Goal: Task Accomplishment & Management: Complete application form

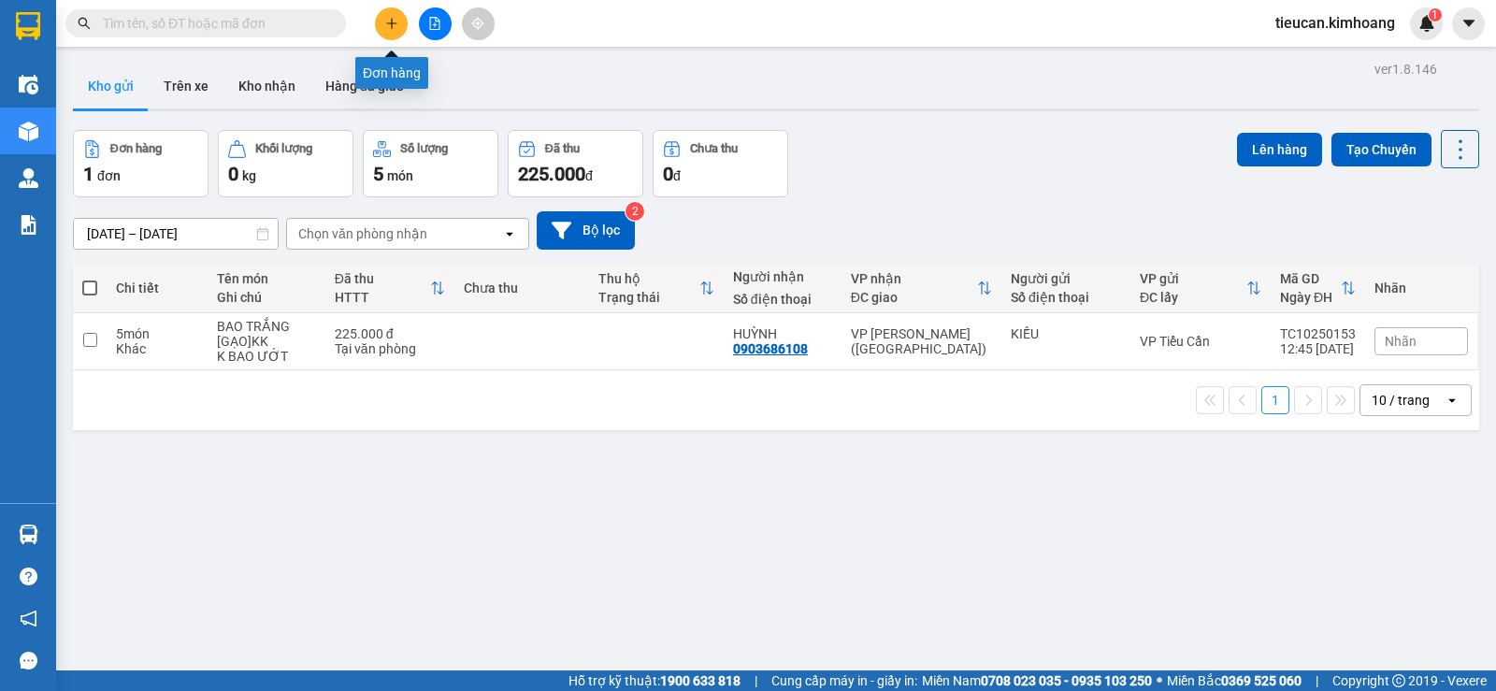
click at [378, 19] on button at bounding box center [391, 23] width 33 height 33
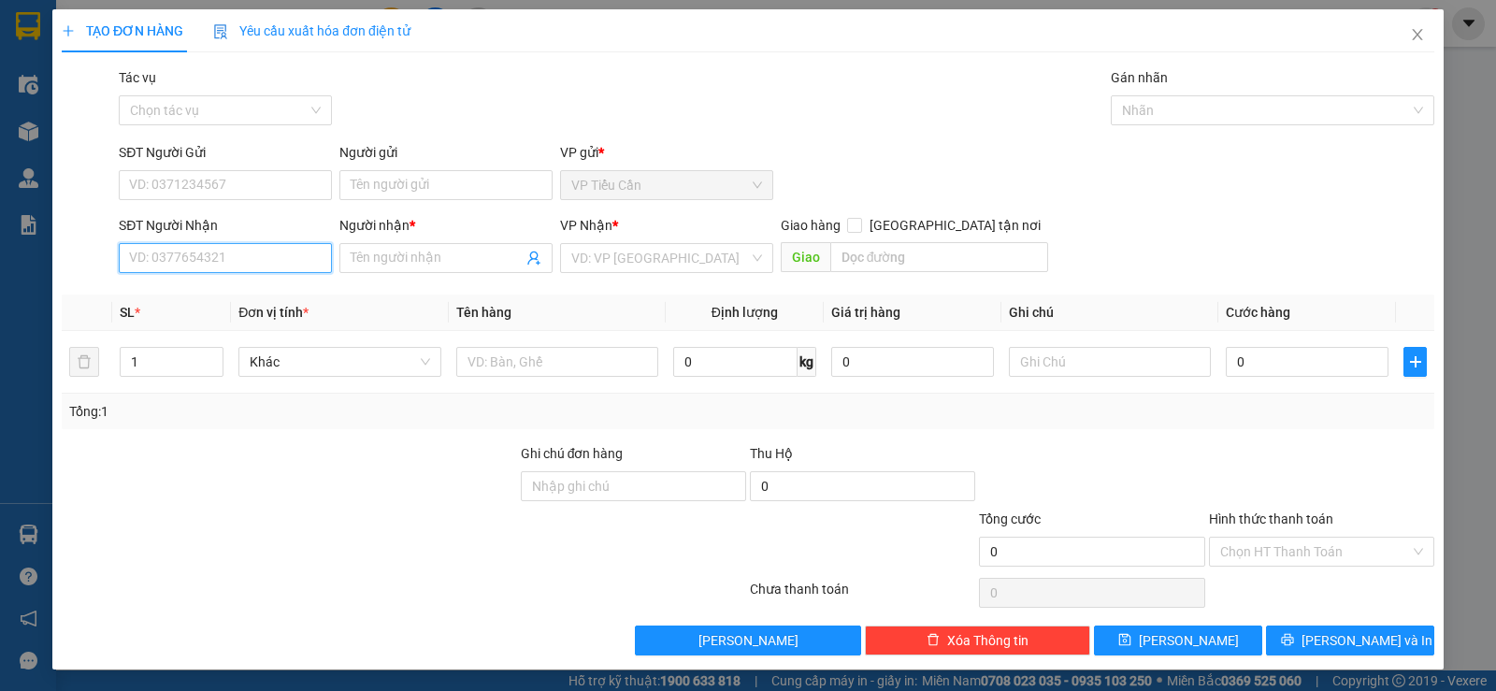
click at [149, 252] on input "SĐT Người Nhận" at bounding box center [225, 258] width 213 height 30
click at [186, 299] on div "0789617379 - OANH" at bounding box center [223, 295] width 189 height 21
type input "0789617379"
type input "OANH"
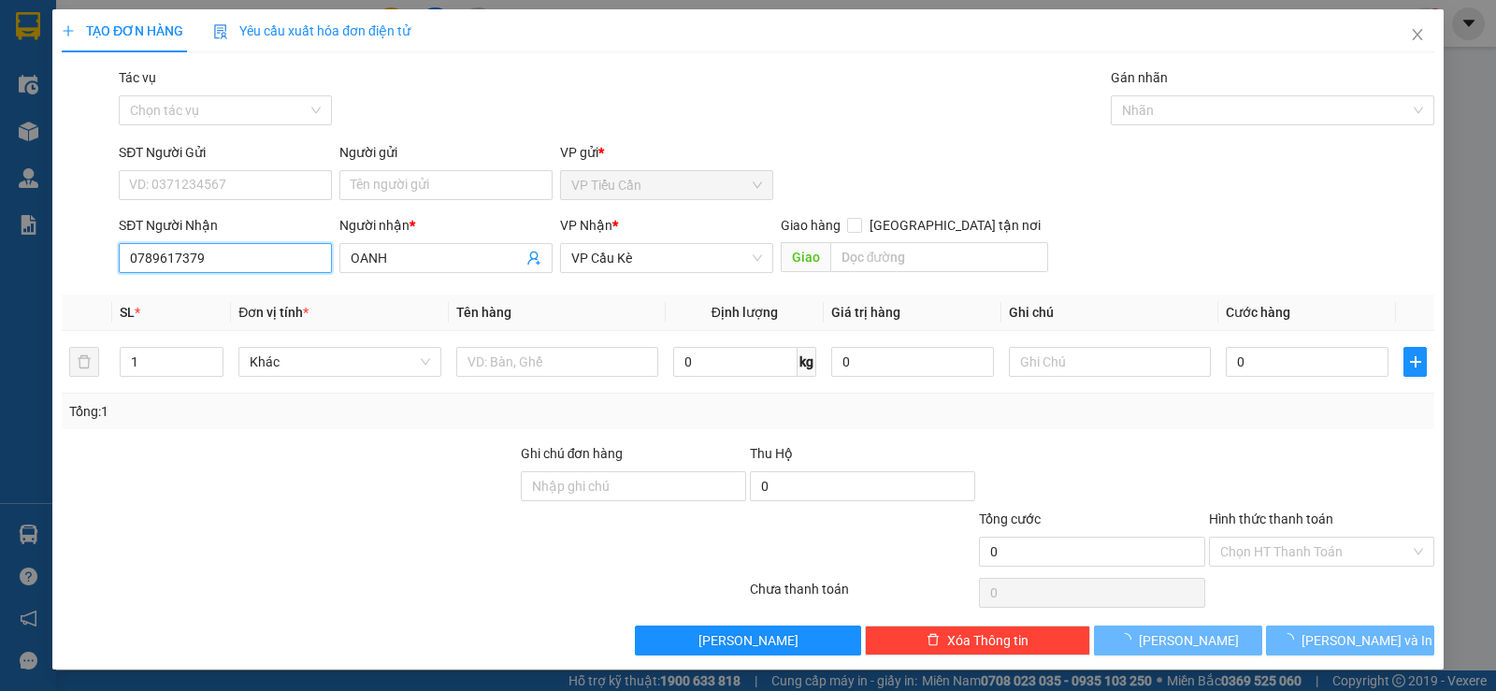
type input "35.000"
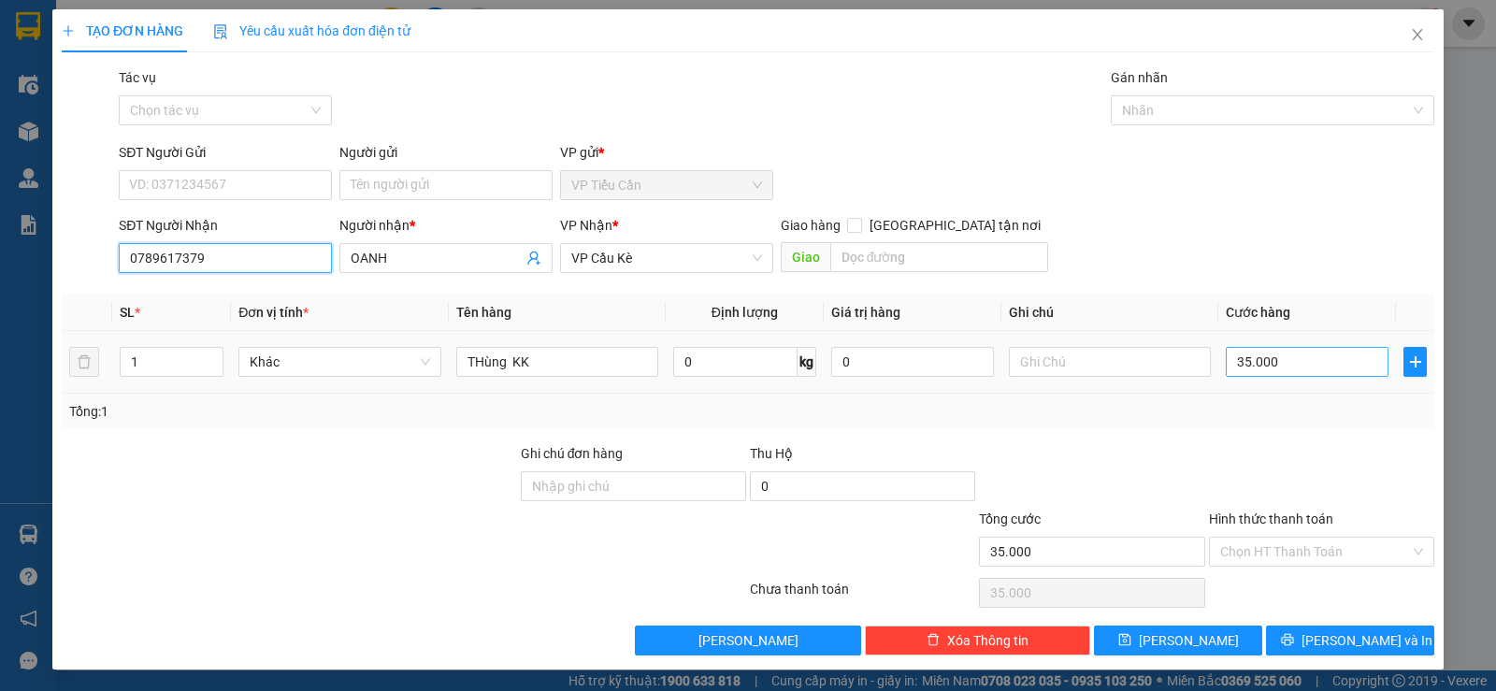
type input "0789617379"
click at [1239, 359] on input "35.000" at bounding box center [1307, 362] width 163 height 30
type input "0"
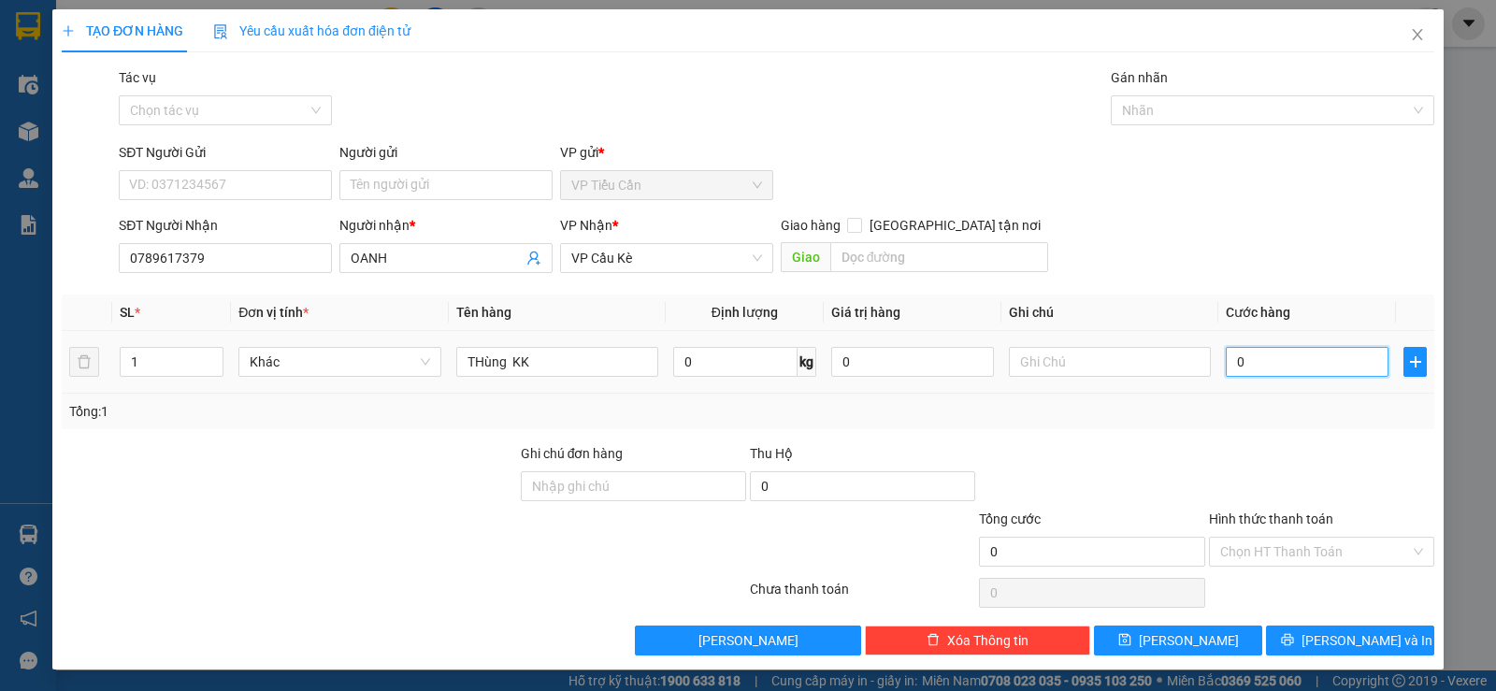
click at [1226, 363] on input "0" at bounding box center [1307, 362] width 163 height 30
type input "20"
type input "250"
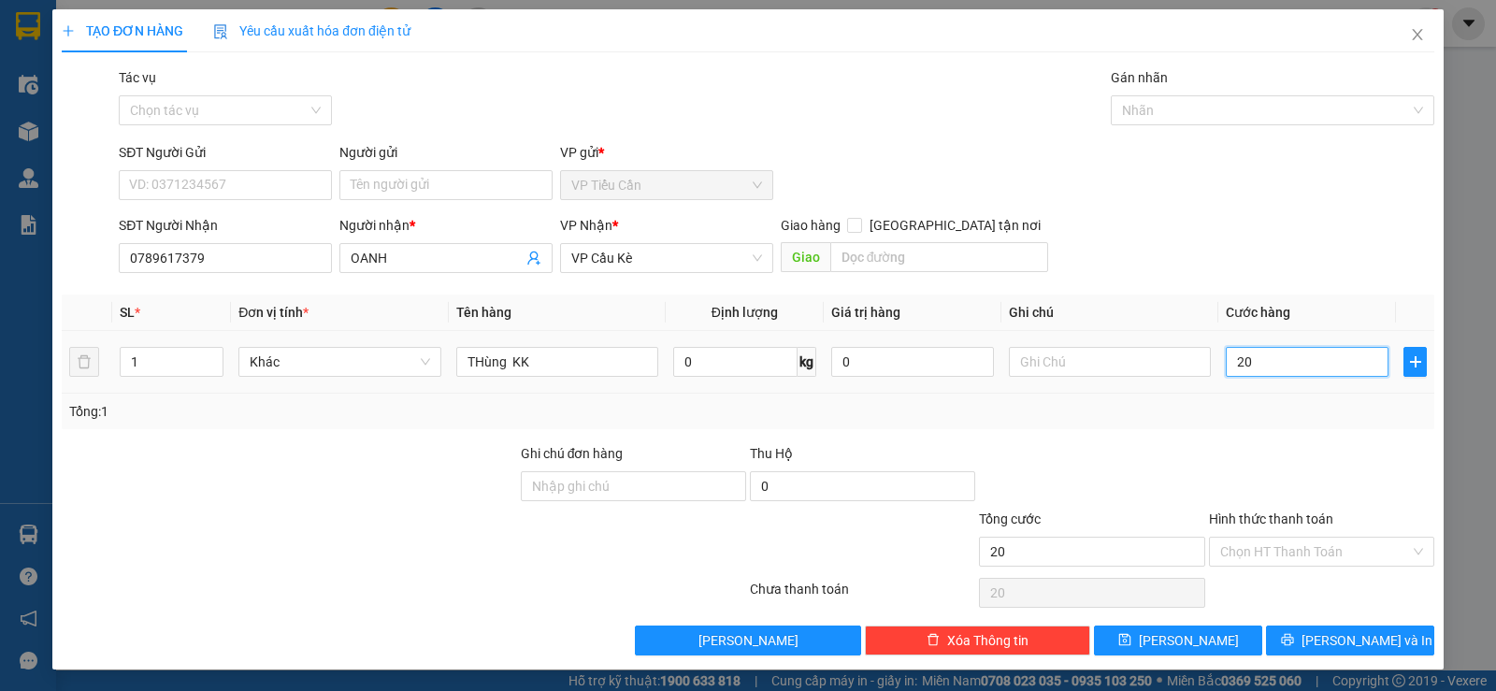
type input "250"
click at [1257, 360] on input "250" at bounding box center [1307, 362] width 163 height 30
type input "25"
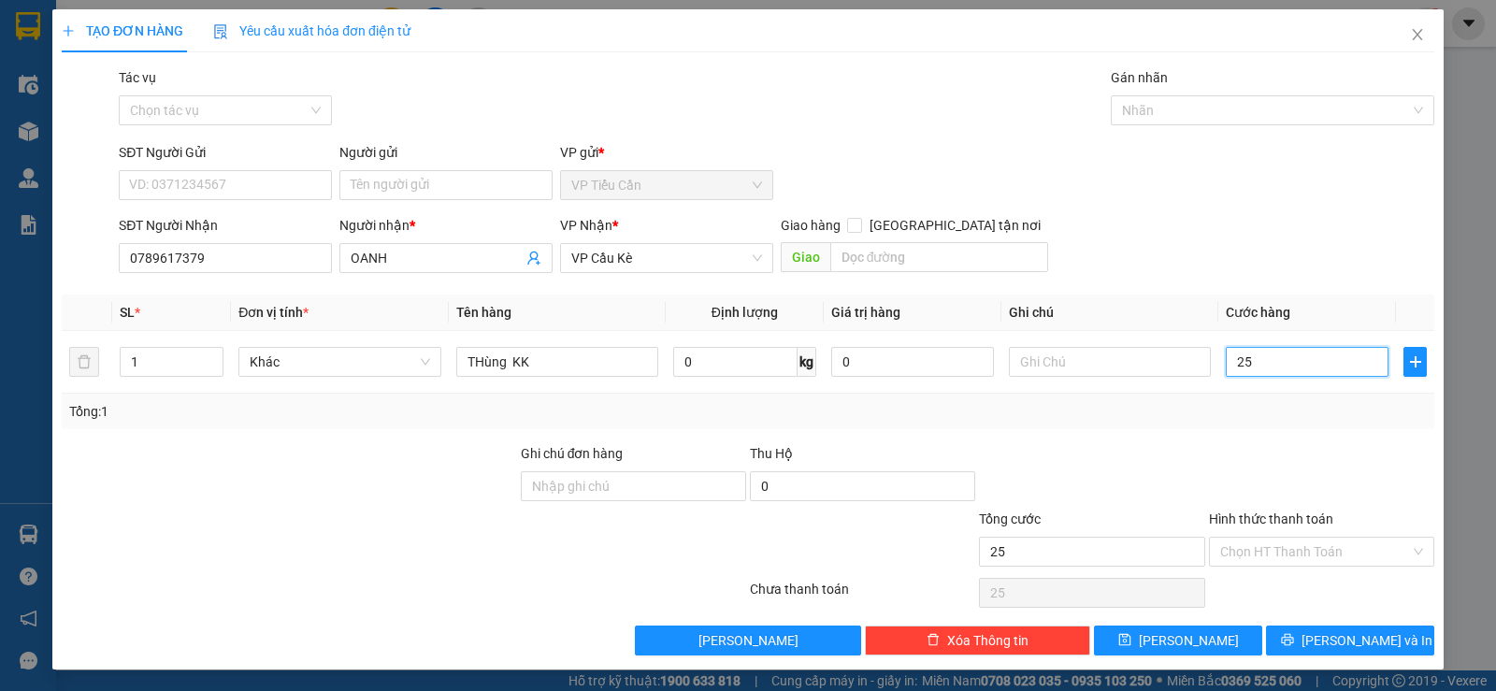
type input "25"
type input "25.000"
click at [1297, 441] on div "Transit Pickup Surcharge Ids Transit Deliver Surcharge Ids Transit Deliver Surc…" at bounding box center [748, 361] width 1373 height 588
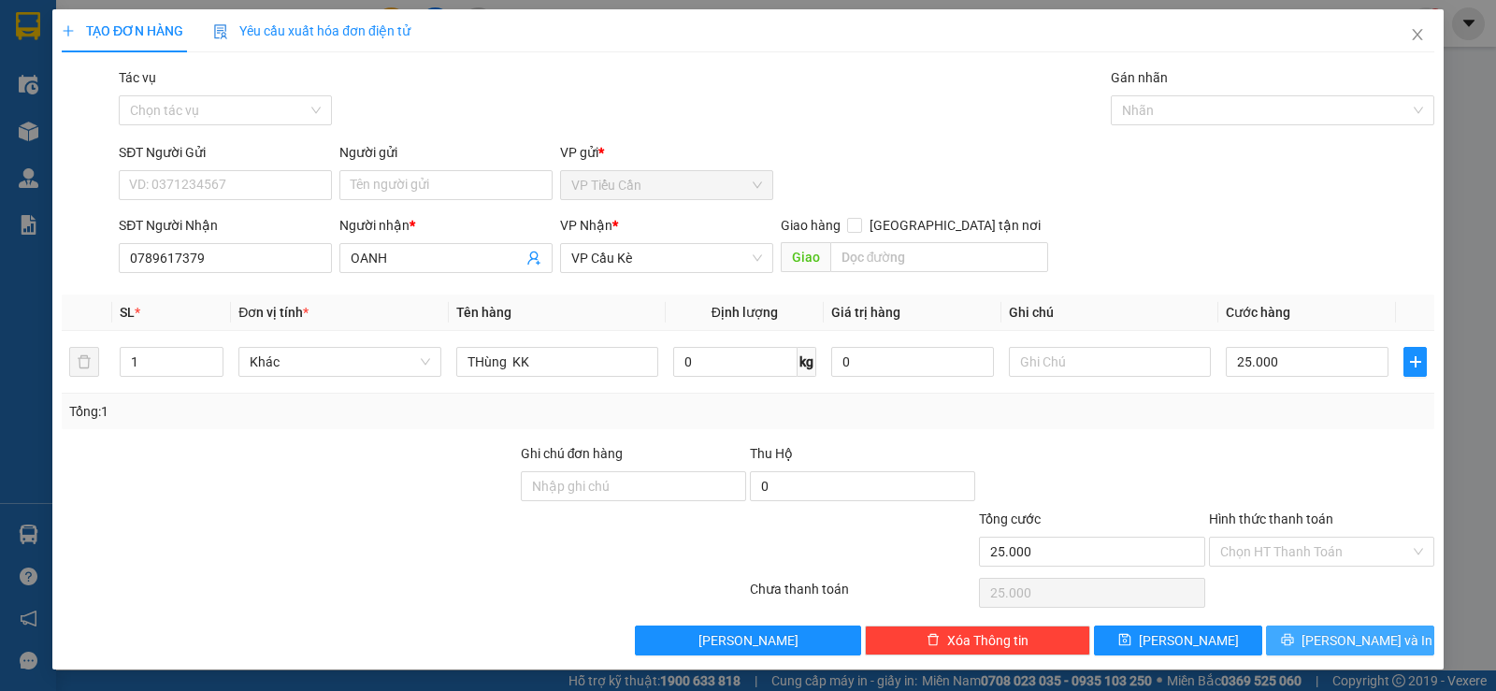
click at [1329, 642] on span "Lưu và In" at bounding box center [1366, 640] width 131 height 21
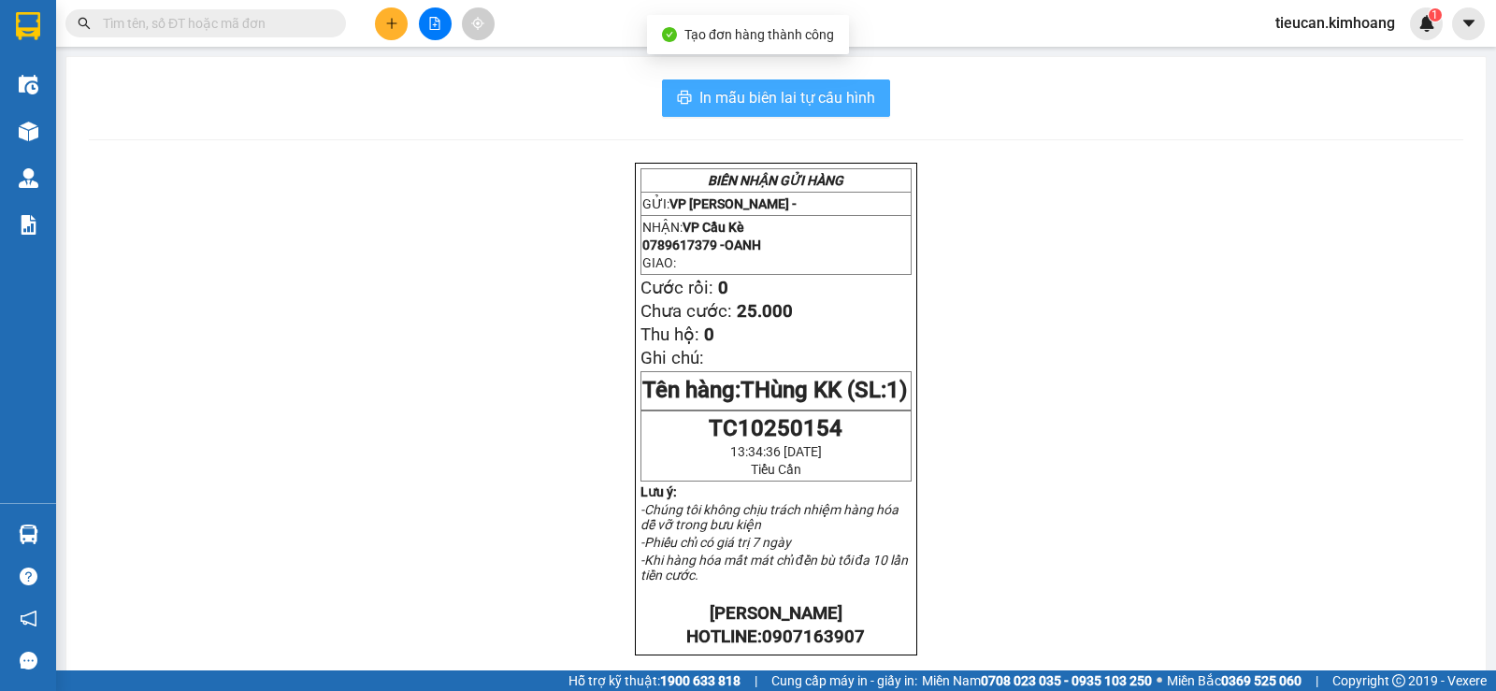
click at [790, 93] on span "In mẫu biên lai tự cấu hình" at bounding box center [787, 97] width 176 height 23
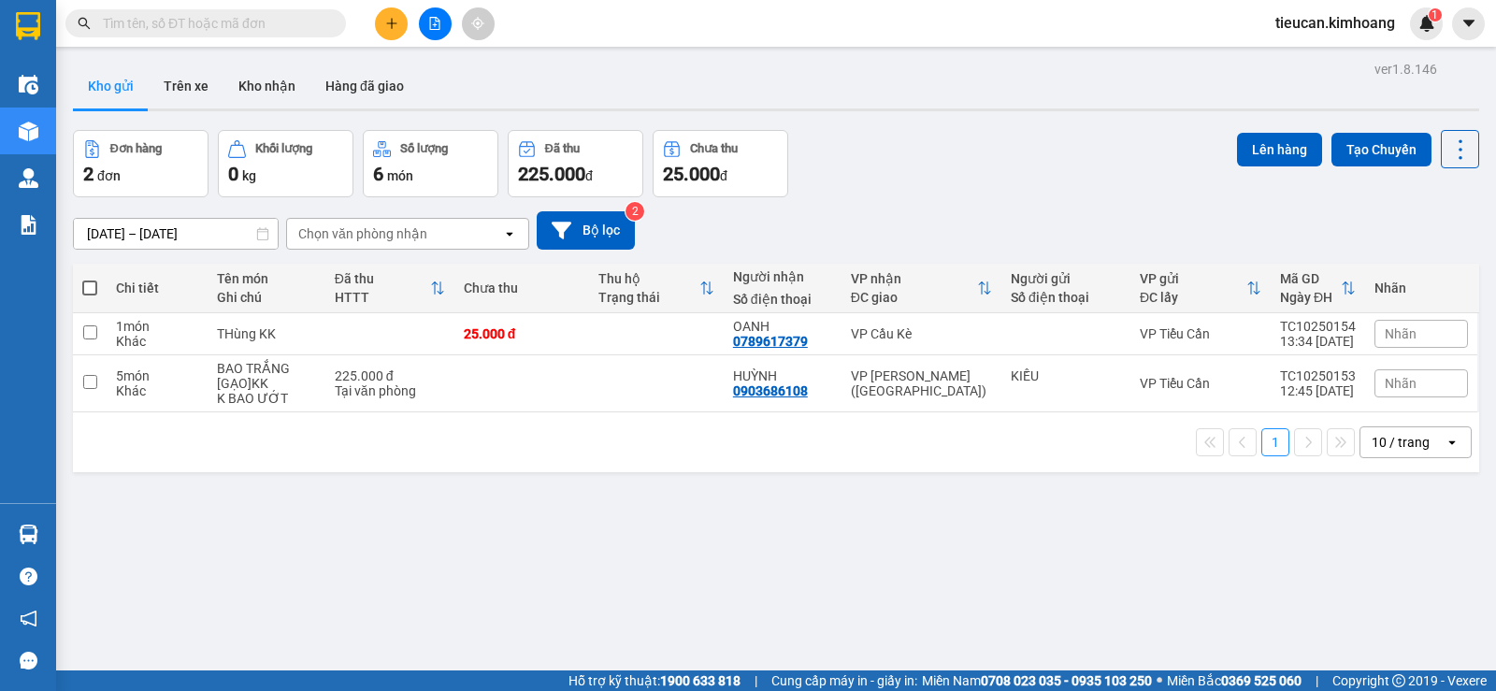
click at [391, 26] on icon "plus" at bounding box center [391, 23] width 13 height 13
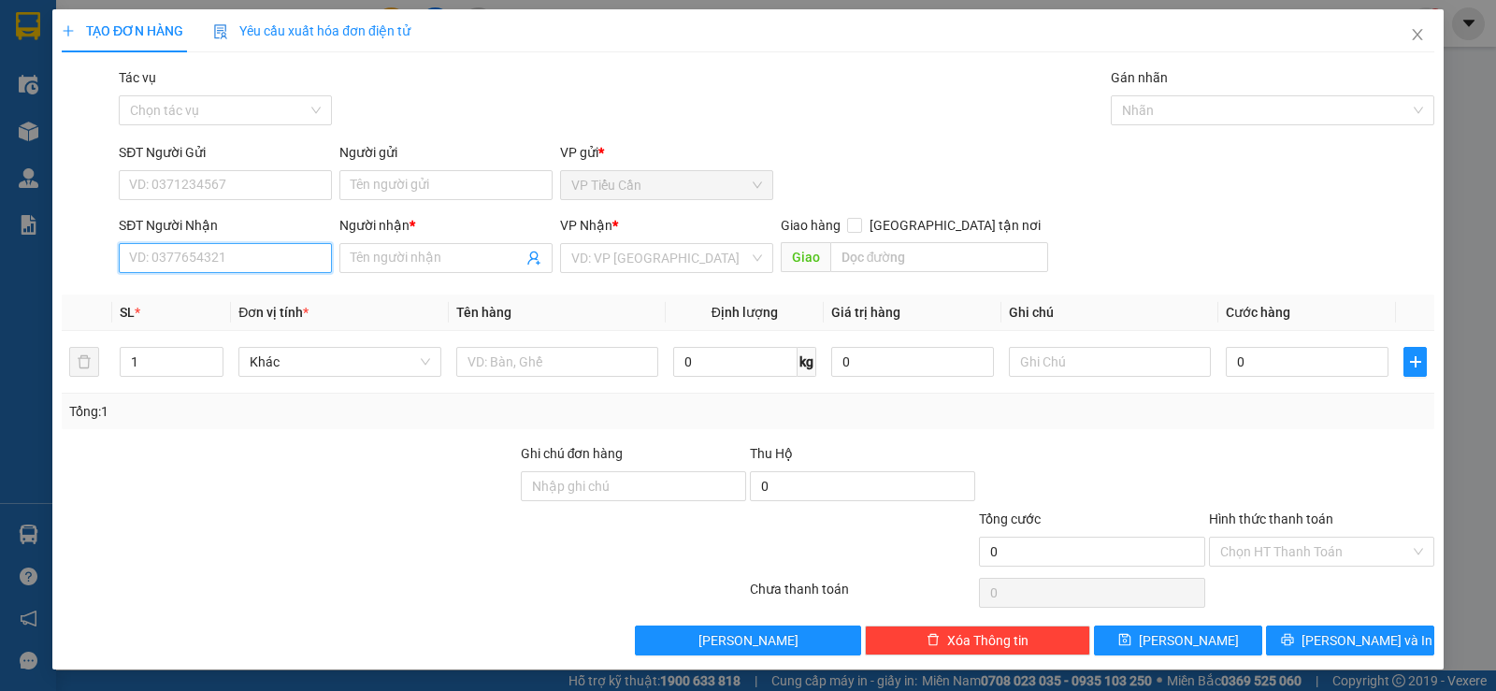
click at [245, 260] on input "SĐT Người Nhận" at bounding box center [225, 258] width 213 height 30
type input "0917766669"
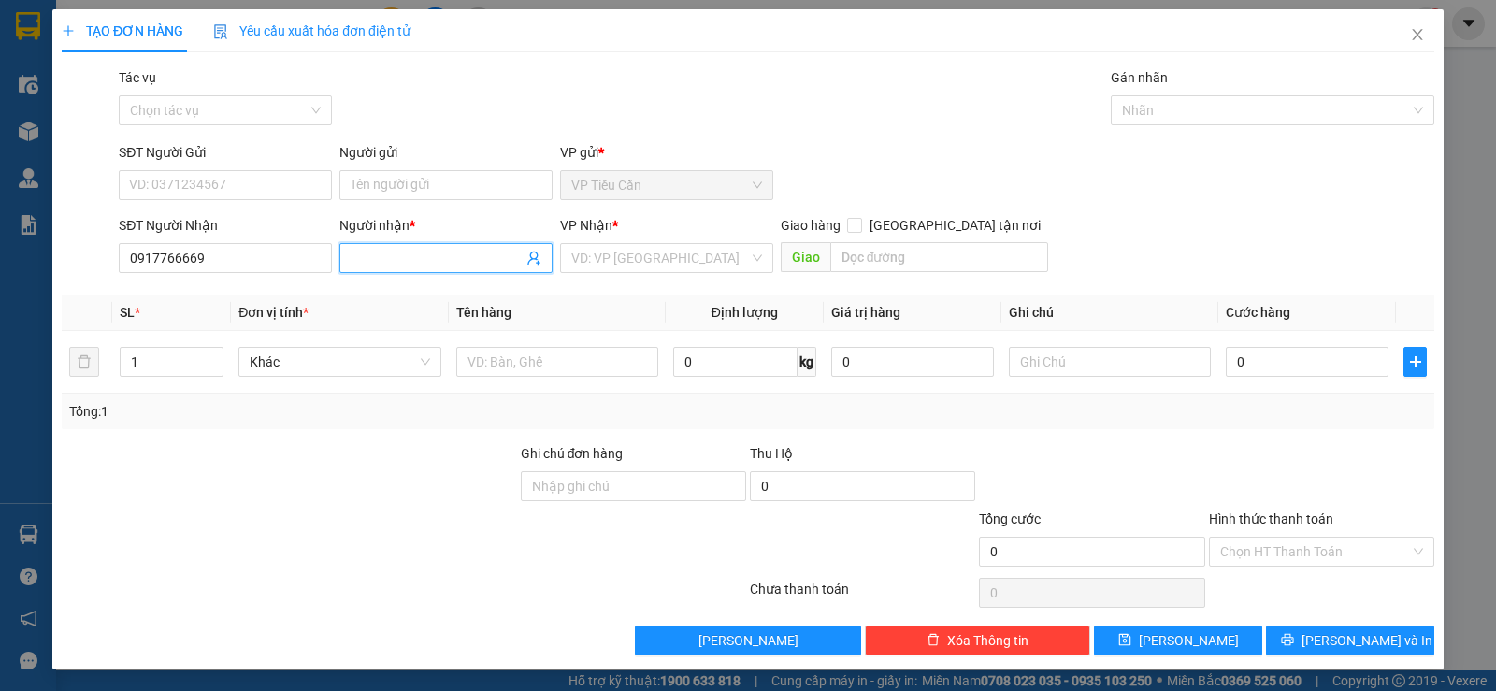
click at [387, 252] on input "Người nhận *" at bounding box center [437, 258] width 172 height 21
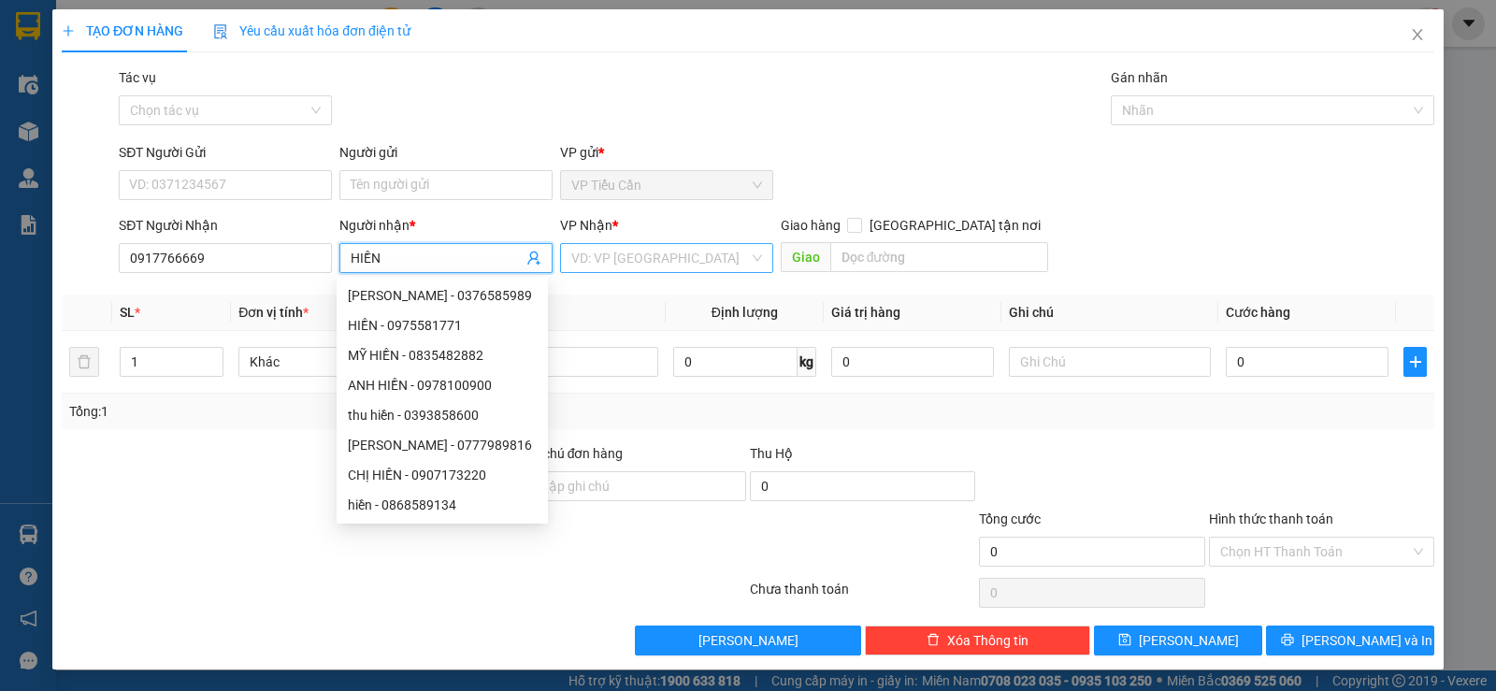
type input "HIỀN"
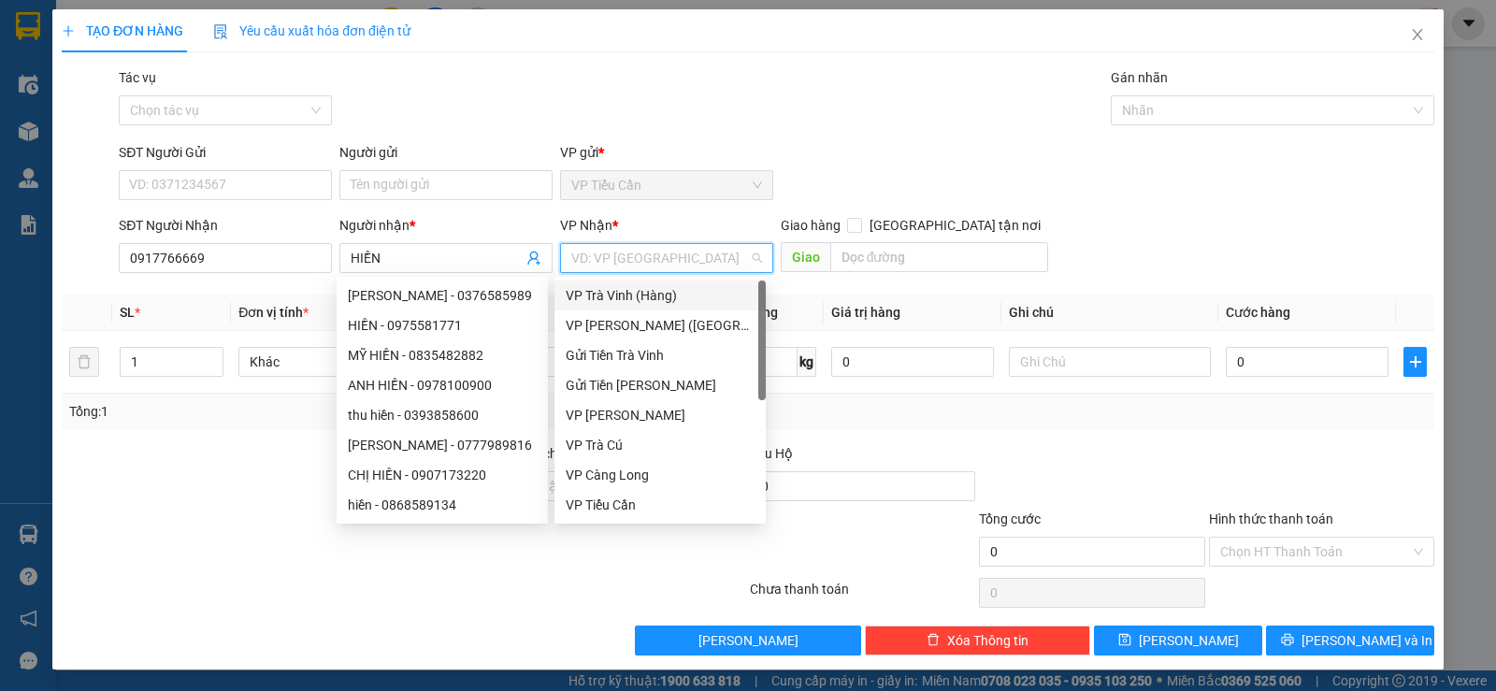
click at [583, 267] on input "search" at bounding box center [660, 258] width 178 height 28
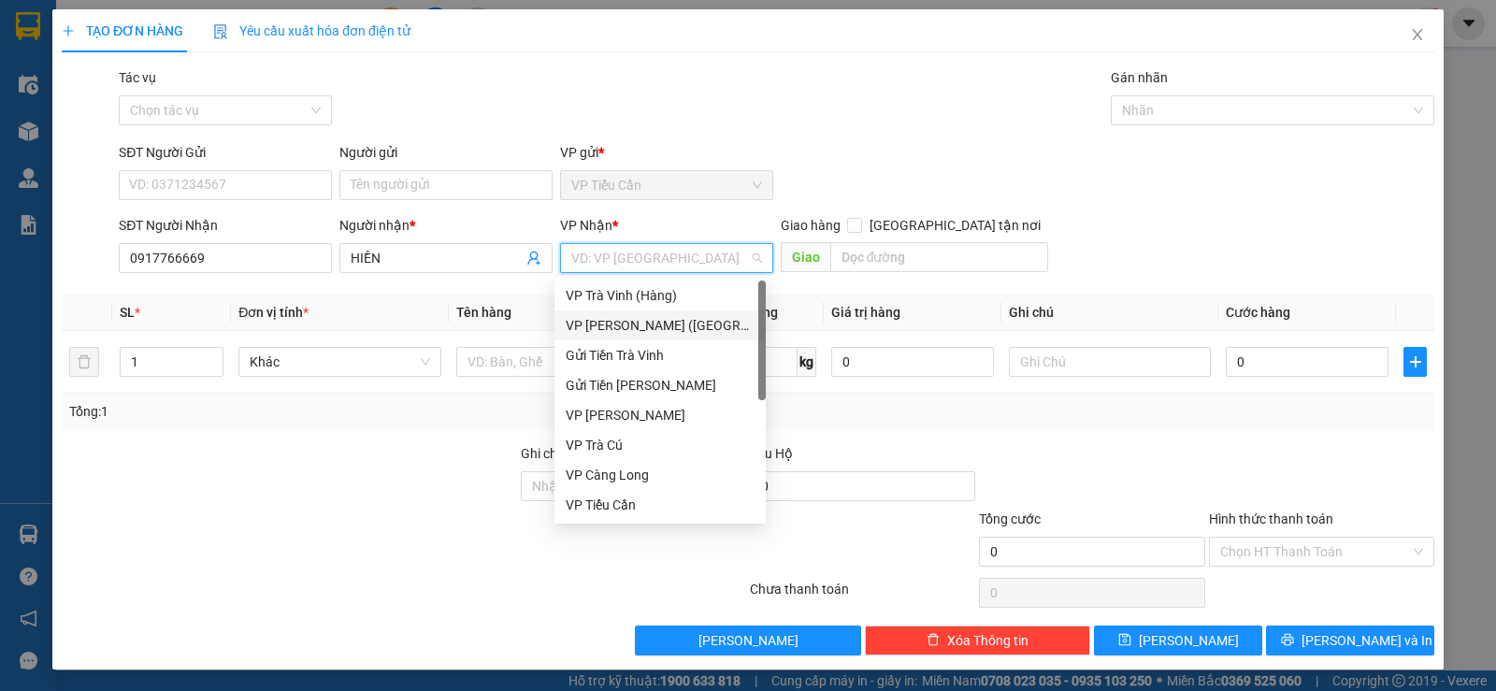
click at [637, 315] on div "VP [PERSON_NAME] ([GEOGRAPHIC_DATA])" at bounding box center [660, 325] width 189 height 21
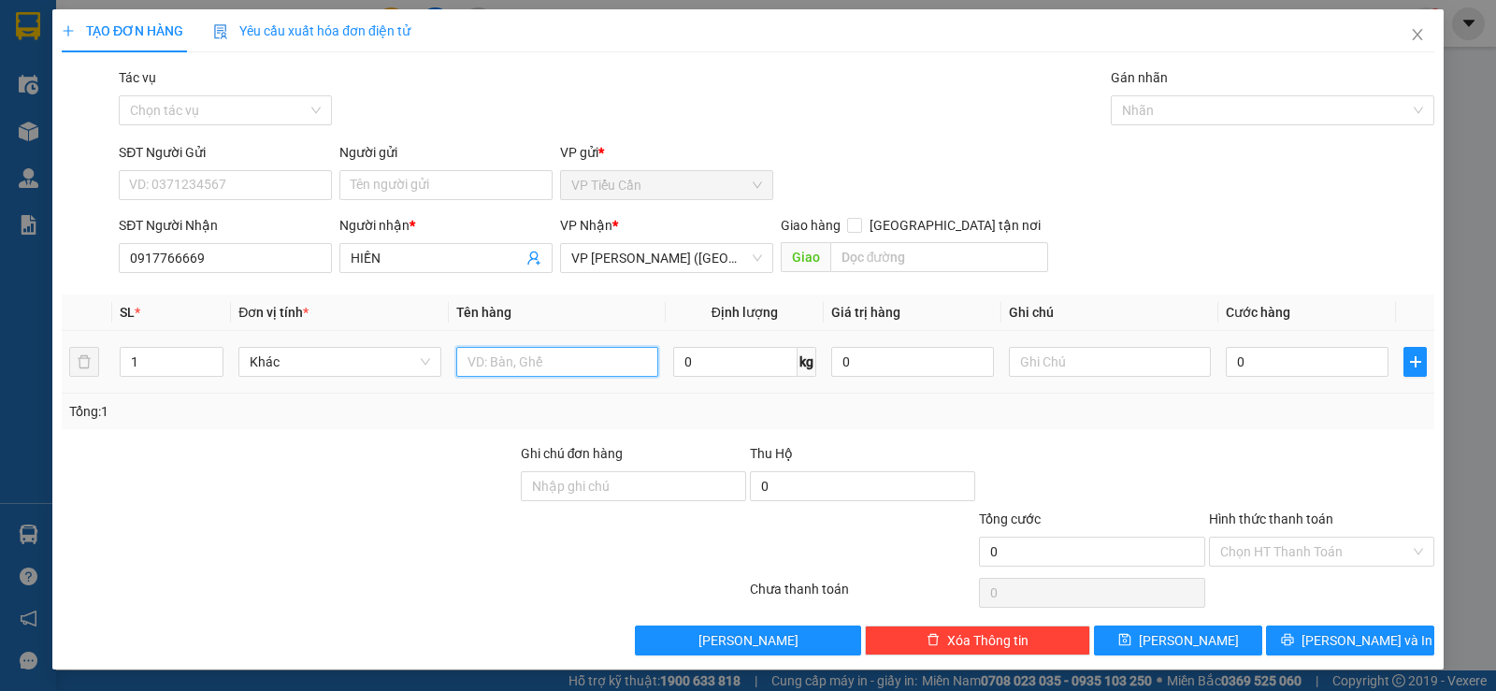
click at [464, 359] on input "text" at bounding box center [557, 362] width 202 height 30
type input "XE MÁY BS 84-AH 020.31 KK"
click at [1033, 366] on input "text" at bounding box center [1110, 362] width 202 height 30
type input "K BAO TRẦY BỂ"
click at [1226, 363] on input "0" at bounding box center [1307, 362] width 163 height 30
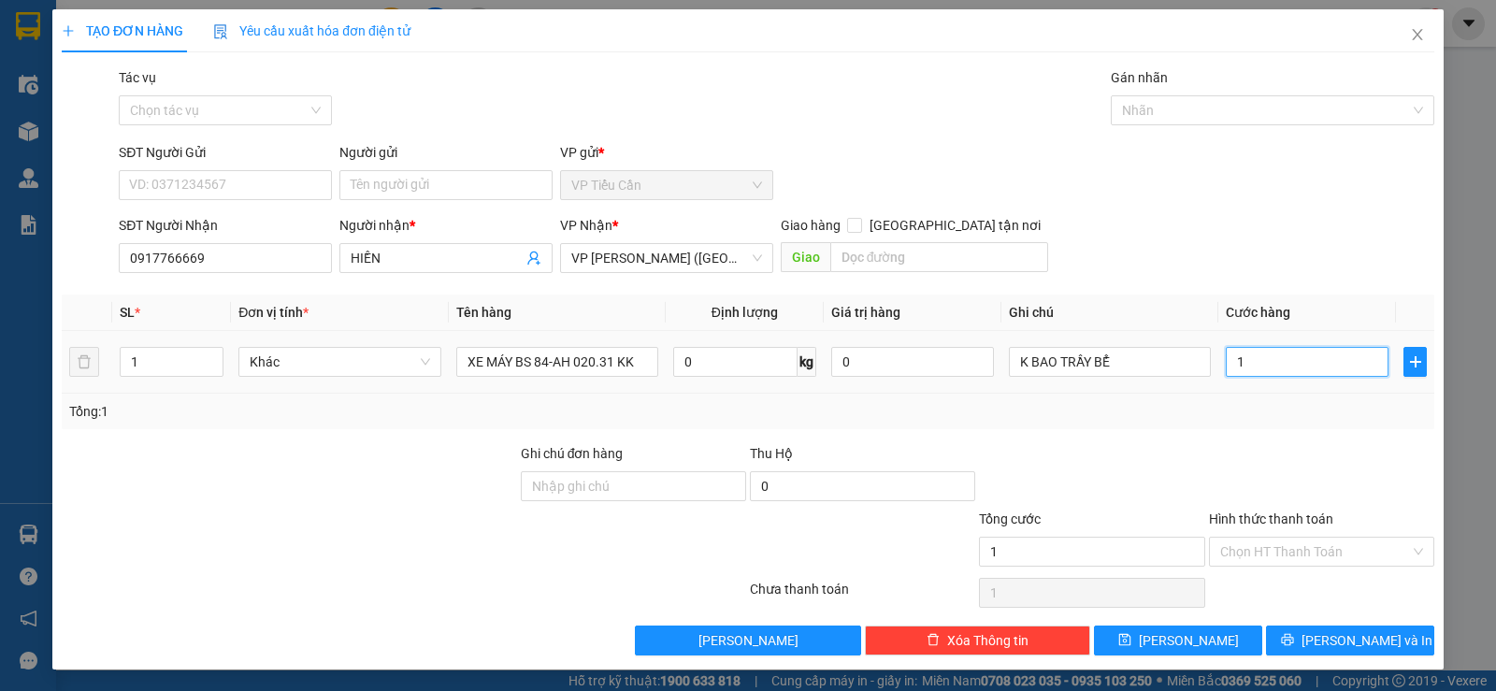
type input "1"
type input "15"
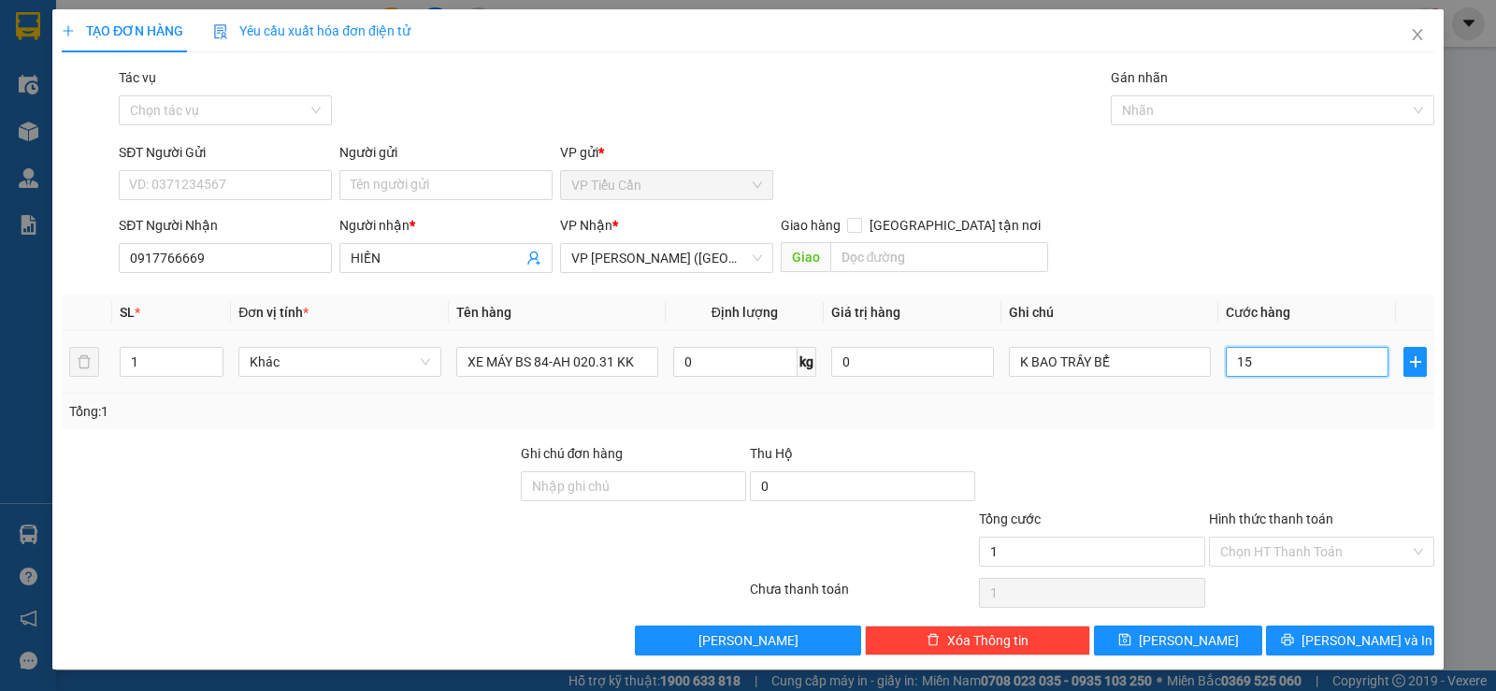
type input "15"
type input "150"
type input "15"
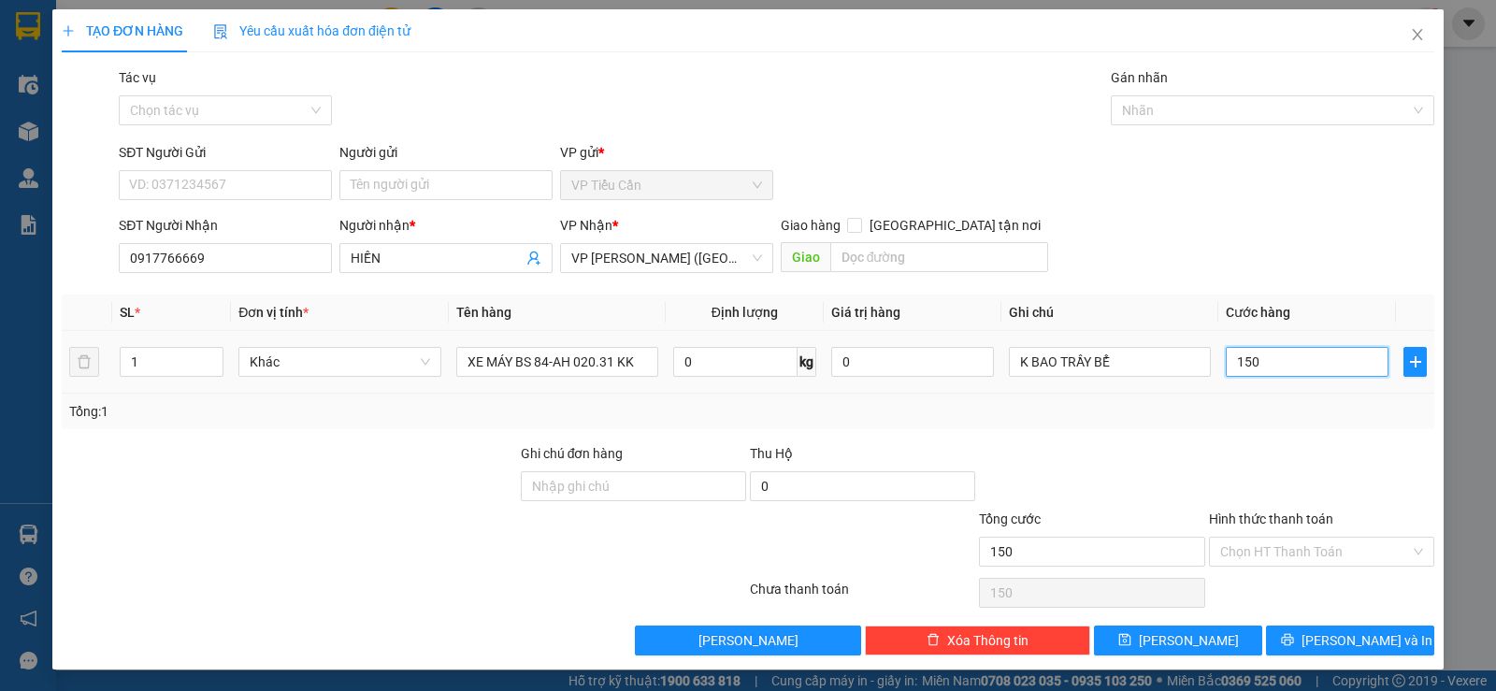
type input "15"
type input "1"
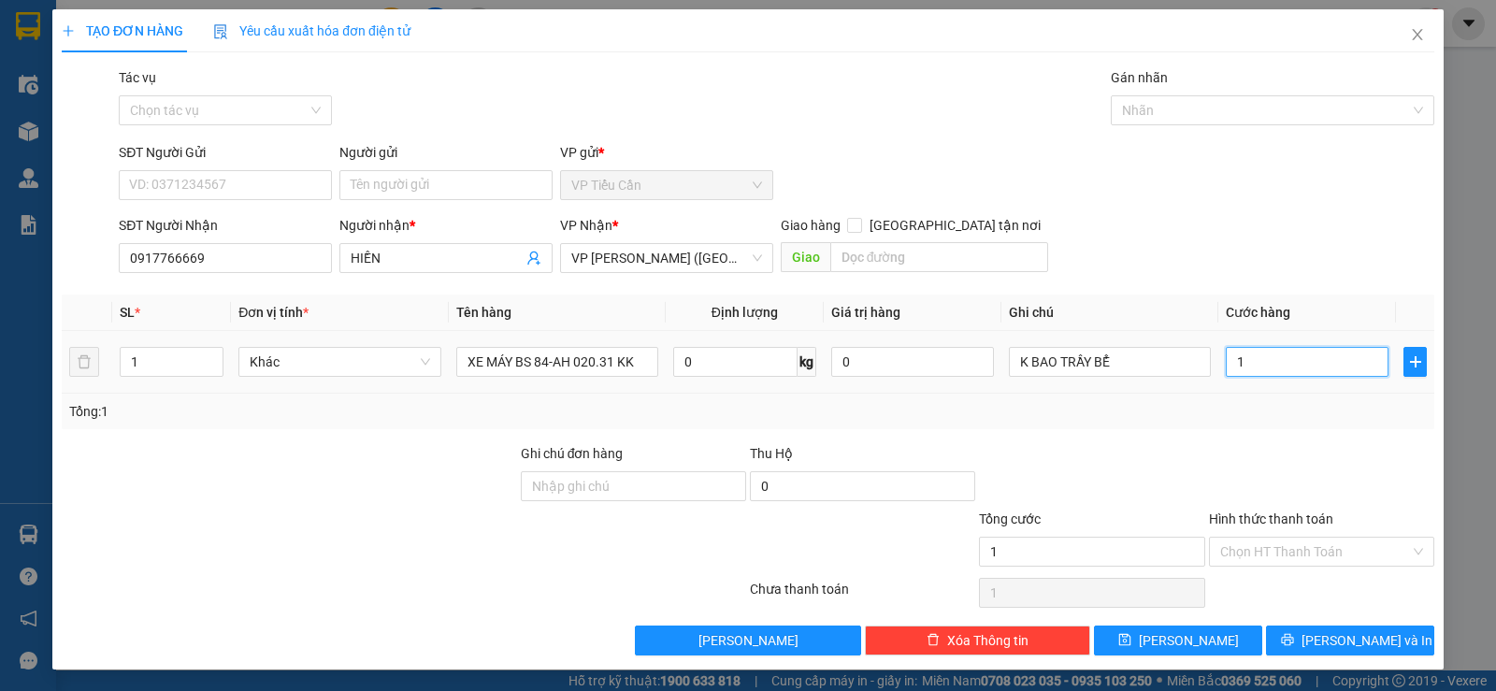
type input "0"
type input "02"
type input "2"
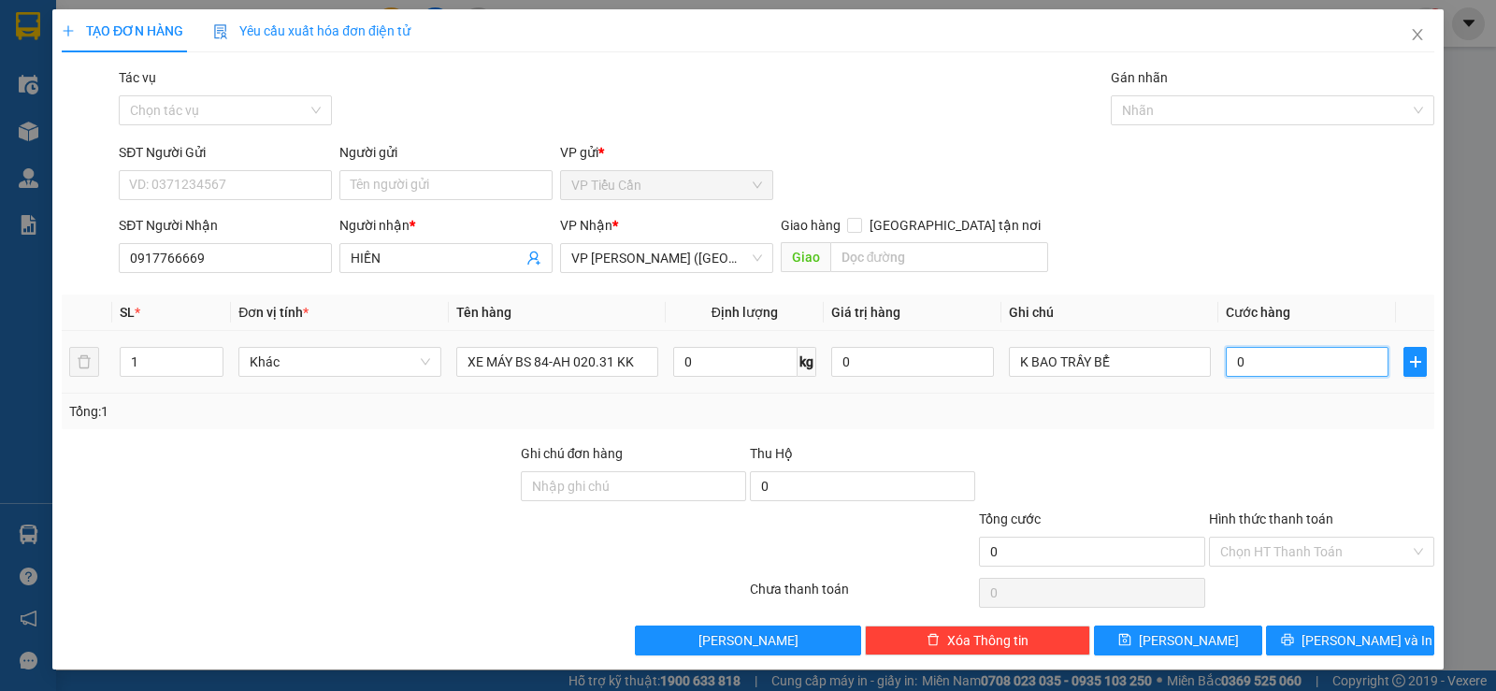
type input "2"
type input "025"
type input "25"
type input "0.250"
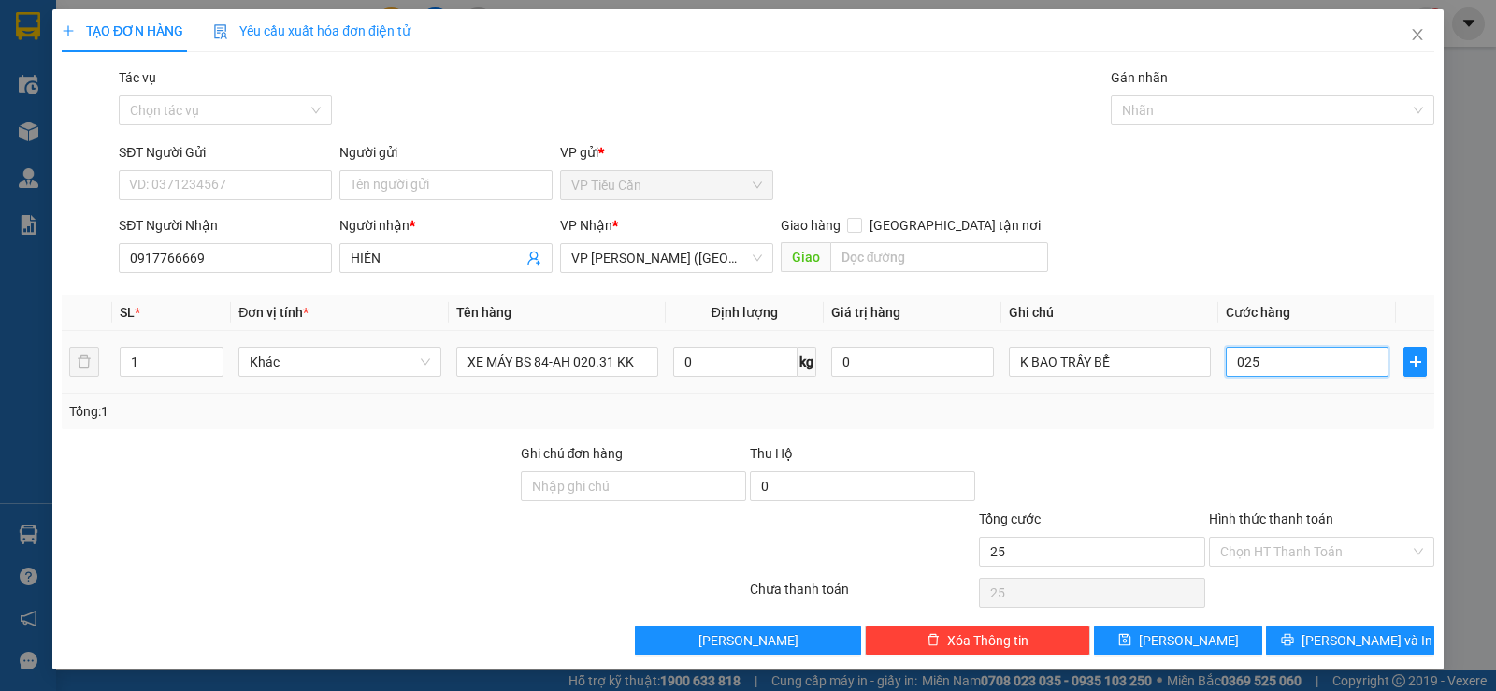
type input "250"
type input "025"
type input "25"
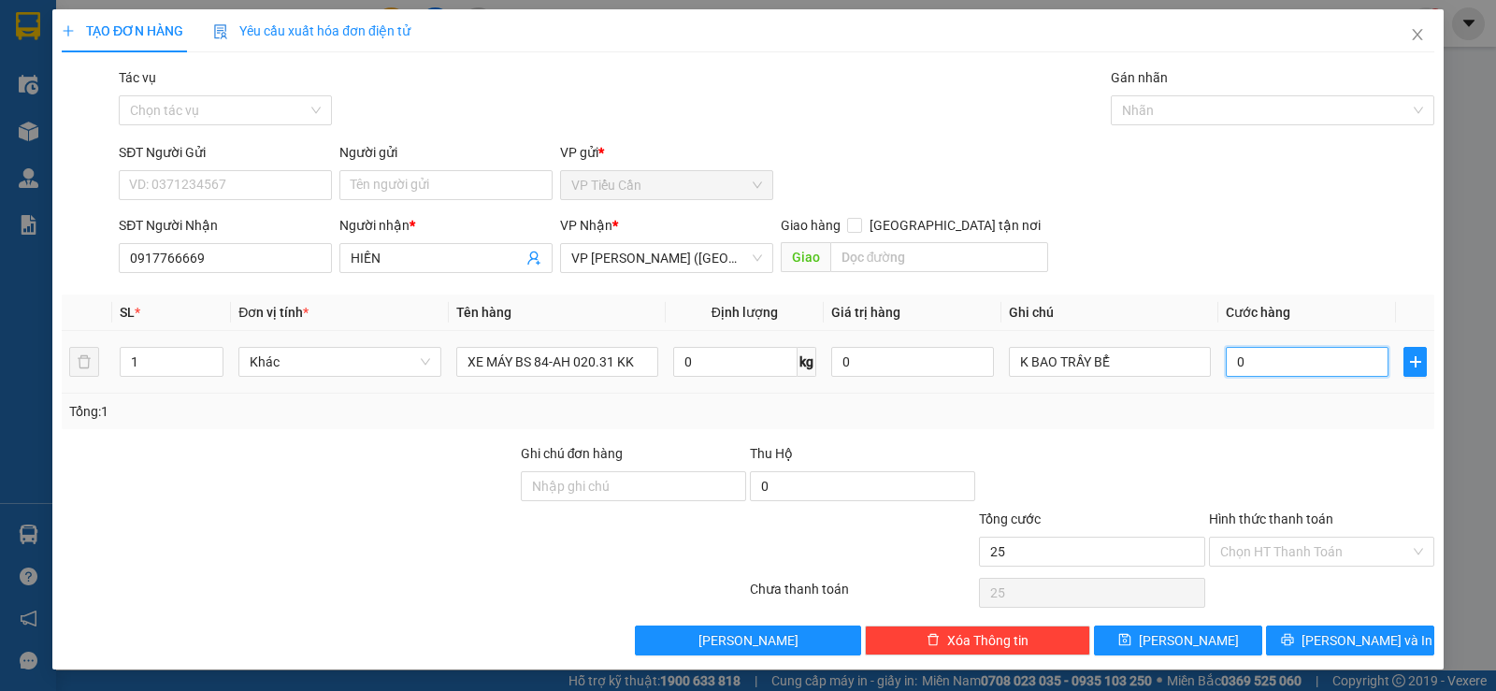
type input "0"
click at [1226, 356] on input "0" at bounding box center [1307, 362] width 163 height 30
type input "20"
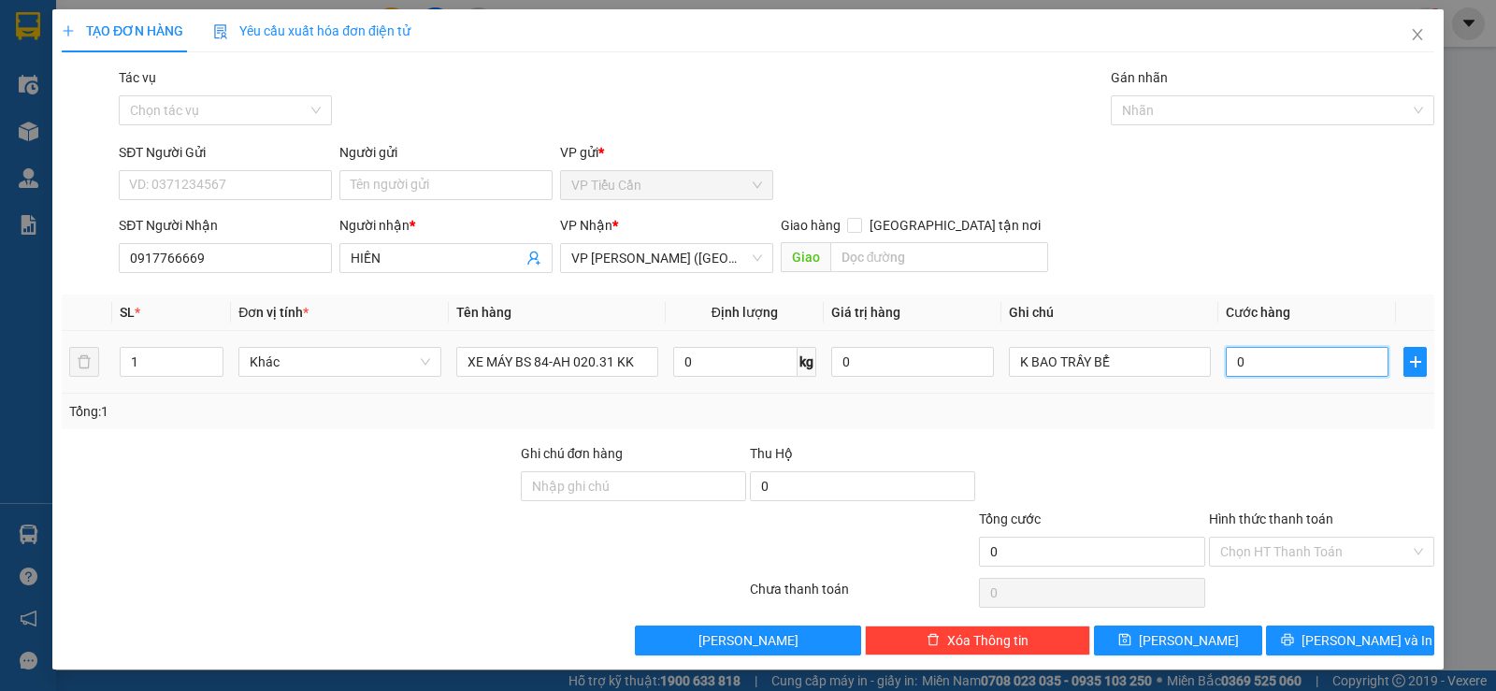
type input "20"
type input "250"
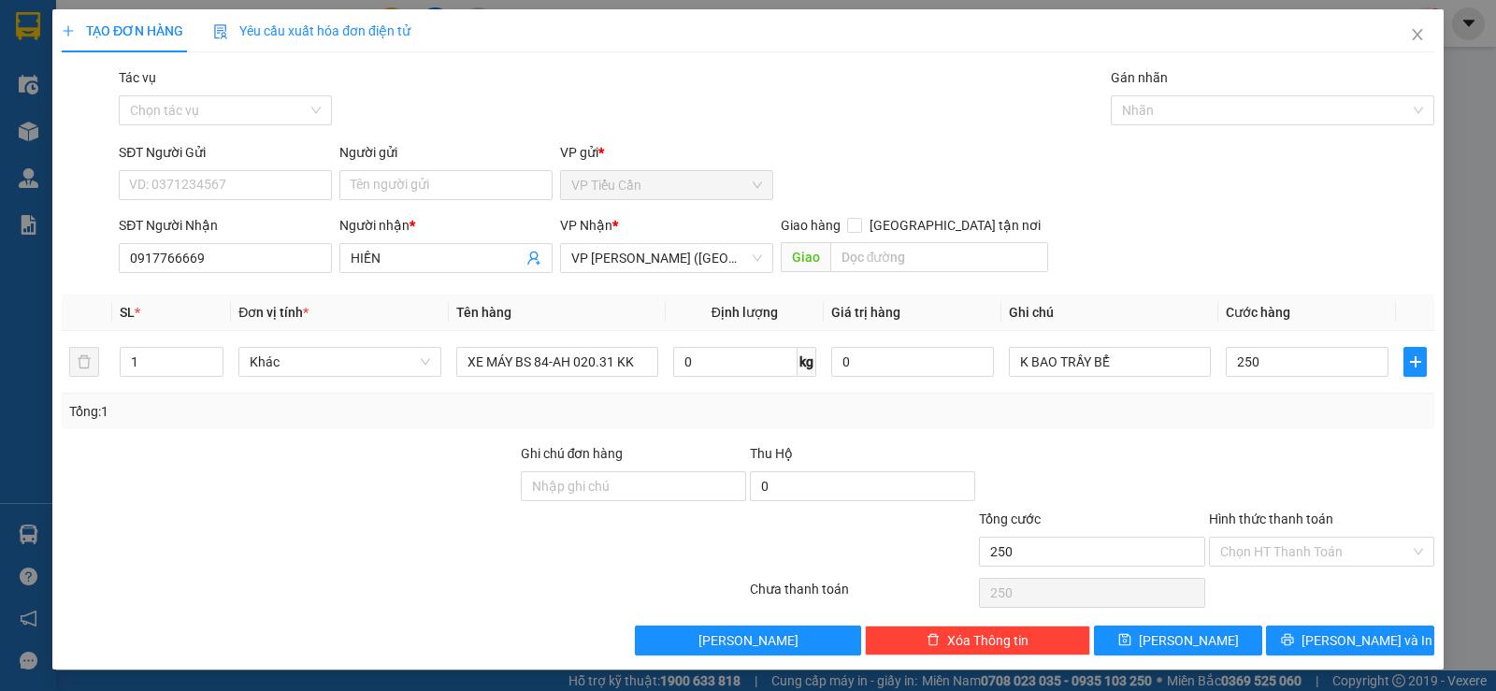
type input "250.000"
click at [1109, 402] on div "Tổng: 1" at bounding box center [748, 411] width 1358 height 21
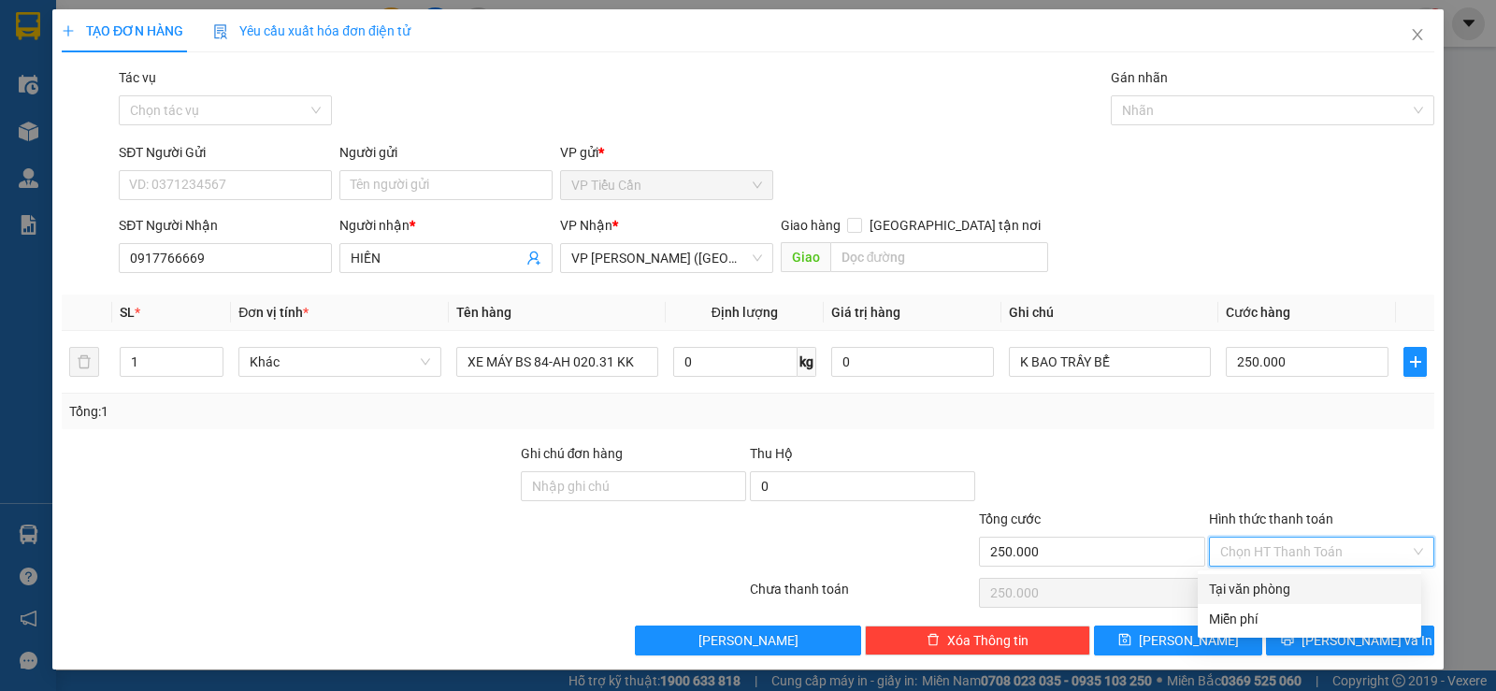
click at [1317, 544] on input "Hình thức thanh toán" at bounding box center [1315, 552] width 190 height 28
click at [1300, 584] on div "Tại văn phòng" at bounding box center [1309, 589] width 201 height 21
type input "0"
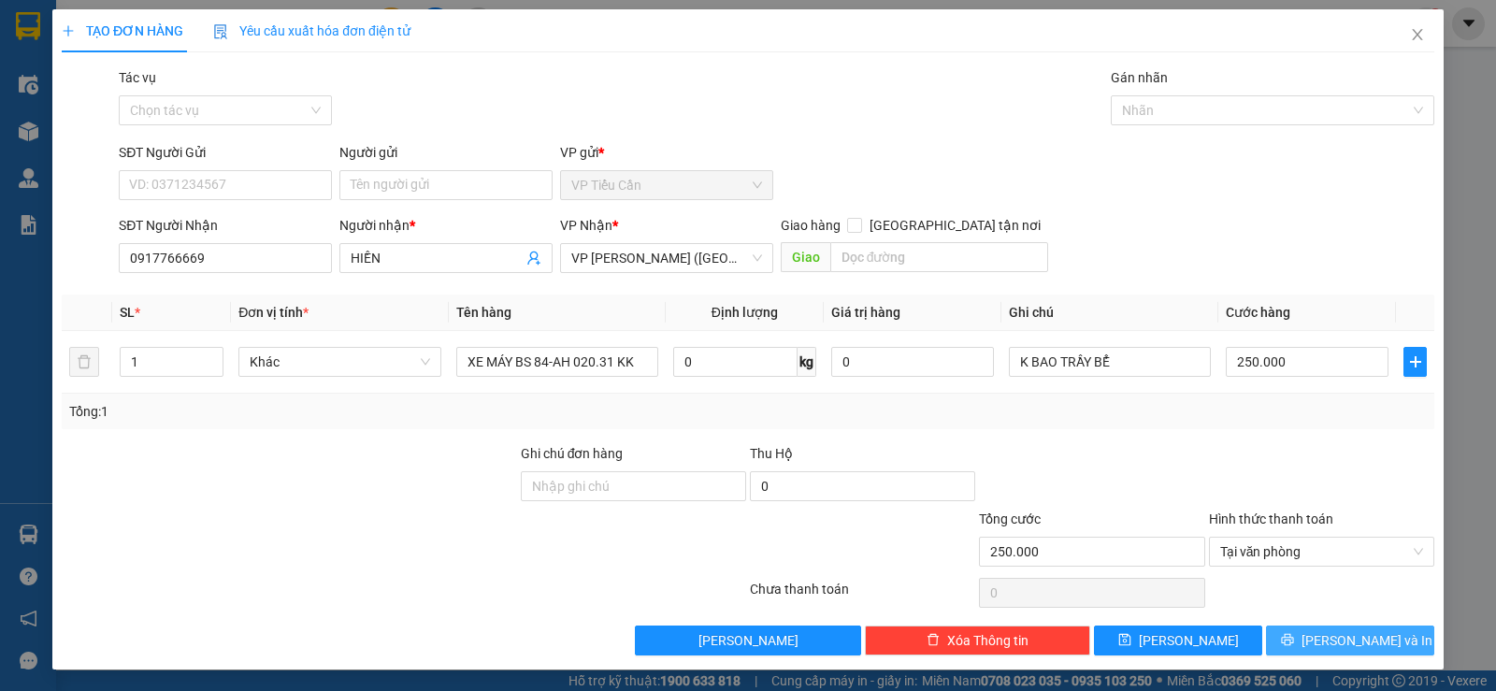
click at [1325, 633] on span "Lưu và In" at bounding box center [1366, 640] width 131 height 21
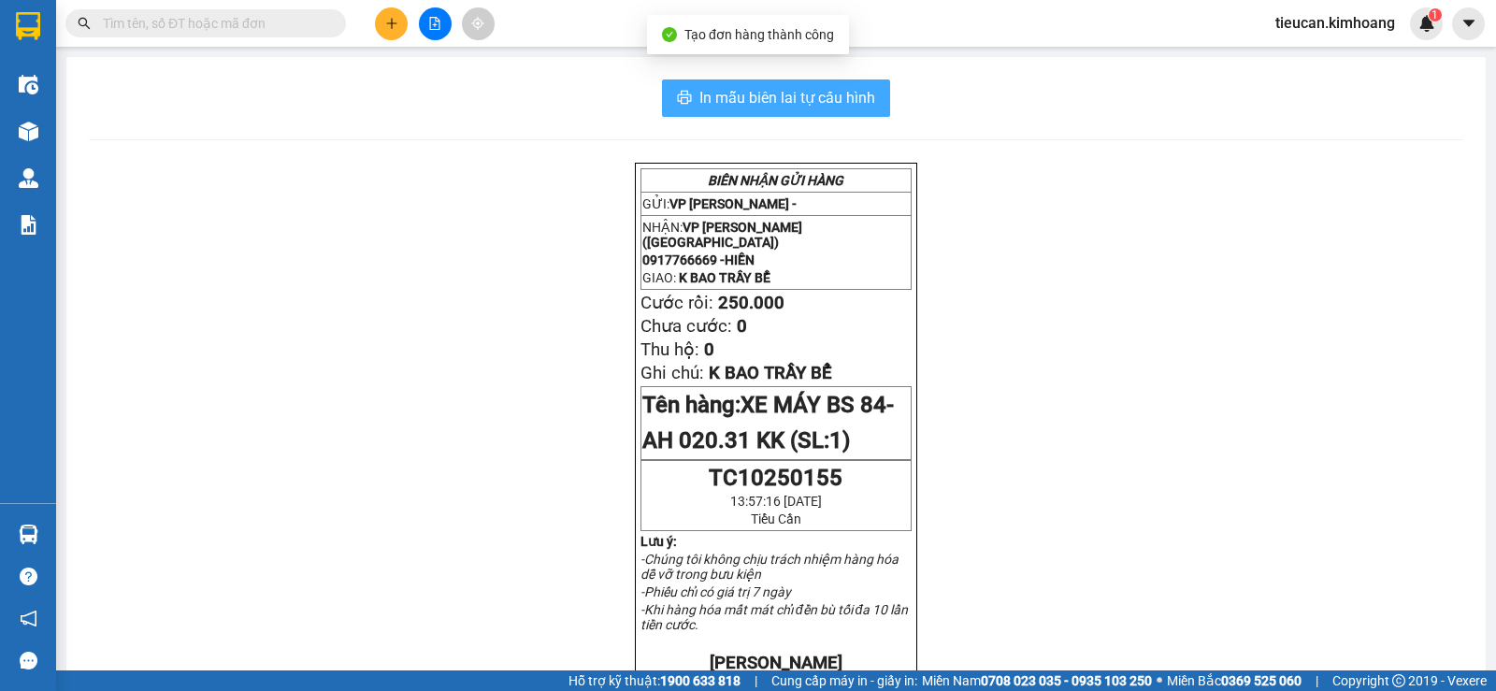
click at [829, 86] on span "In mẫu biên lai tự cấu hình" at bounding box center [787, 97] width 176 height 23
